Goal: Navigation & Orientation: Find specific page/section

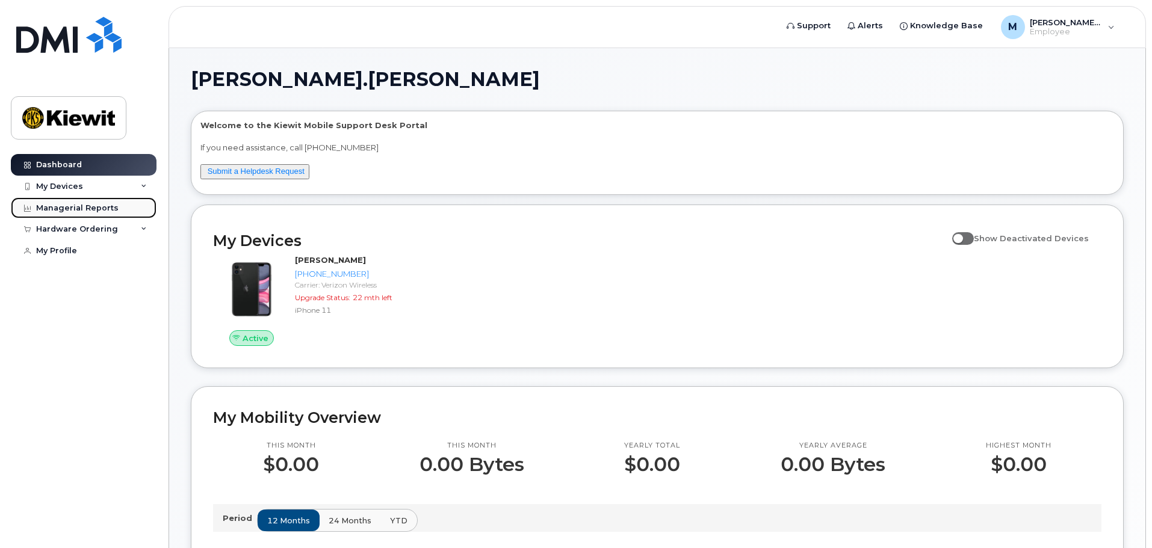
click at [101, 208] on div "Managerial Reports" at bounding box center [77, 208] width 82 height 10
click at [1082, 25] on span "[PERSON_NAME].[PERSON_NAME]" at bounding box center [1066, 22] width 72 height 10
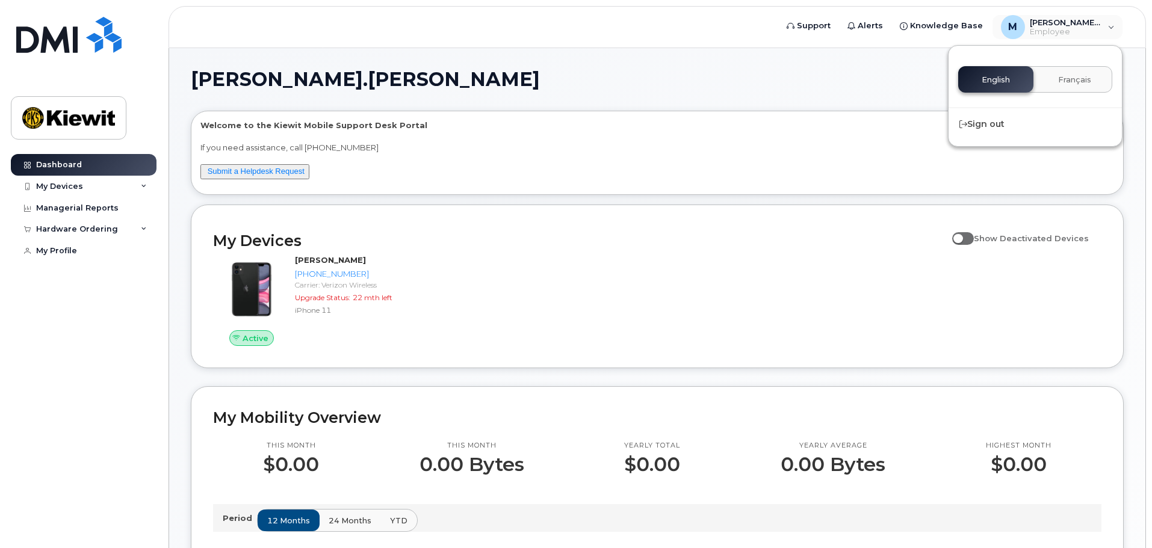
click at [854, 48] on header "Support Alerts Knowledge Base M Mason.Kolls Employee English Français Sign out" at bounding box center [658, 27] width 978 height 42
click at [84, 185] on div "My Devices" at bounding box center [84, 187] width 146 height 22
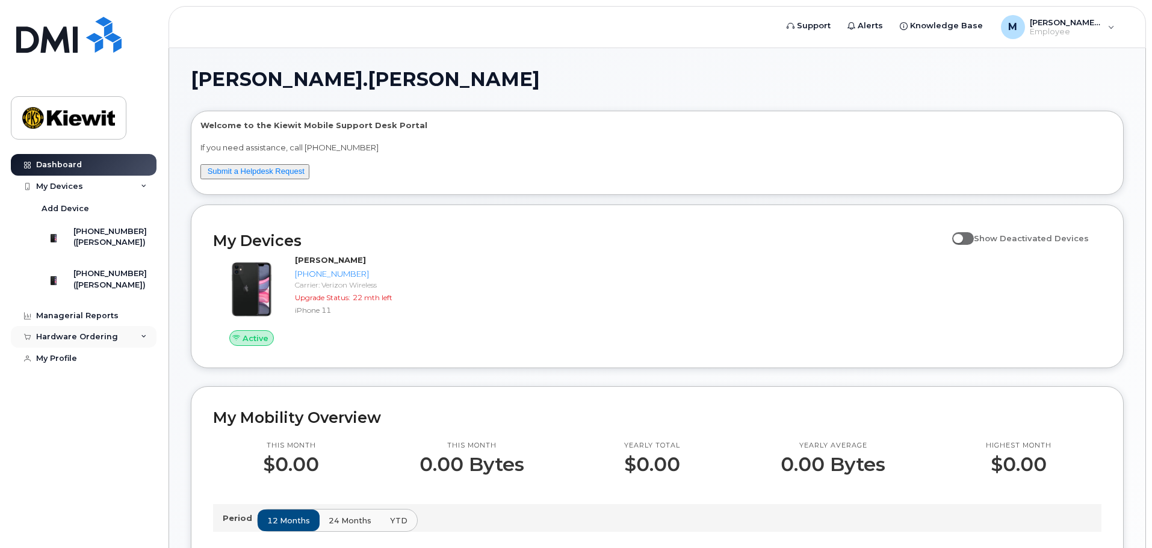
click at [94, 342] on div "Hardware Ordering" at bounding box center [77, 337] width 82 height 10
click at [79, 393] on link "My Profile" at bounding box center [84, 382] width 146 height 22
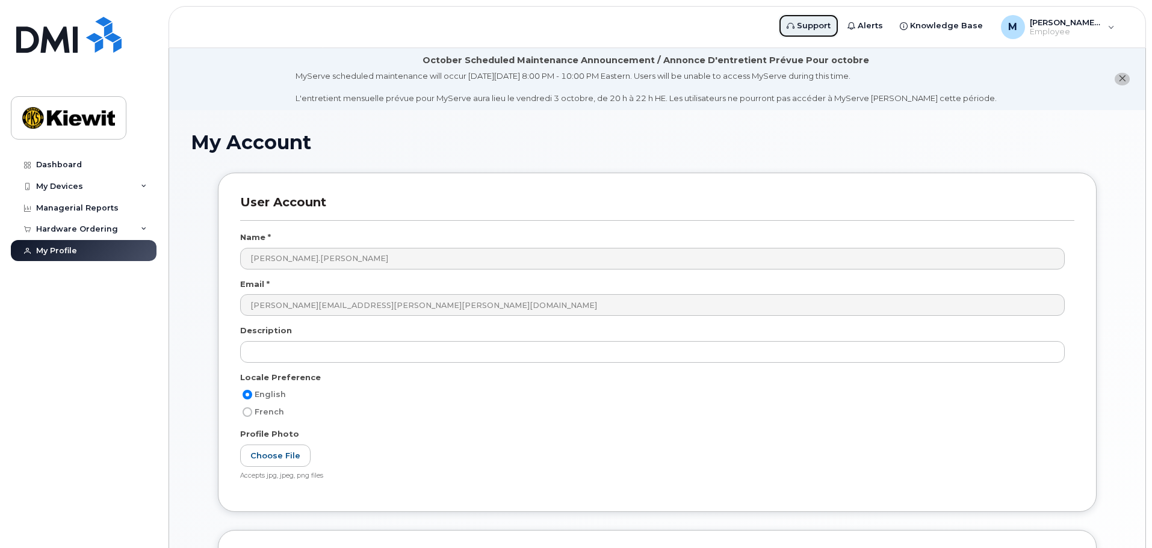
click at [831, 22] on span "Support" at bounding box center [814, 26] width 34 height 12
click at [98, 42] on img at bounding box center [68, 35] width 105 height 36
